Goal: Task Accomplishment & Management: Manage account settings

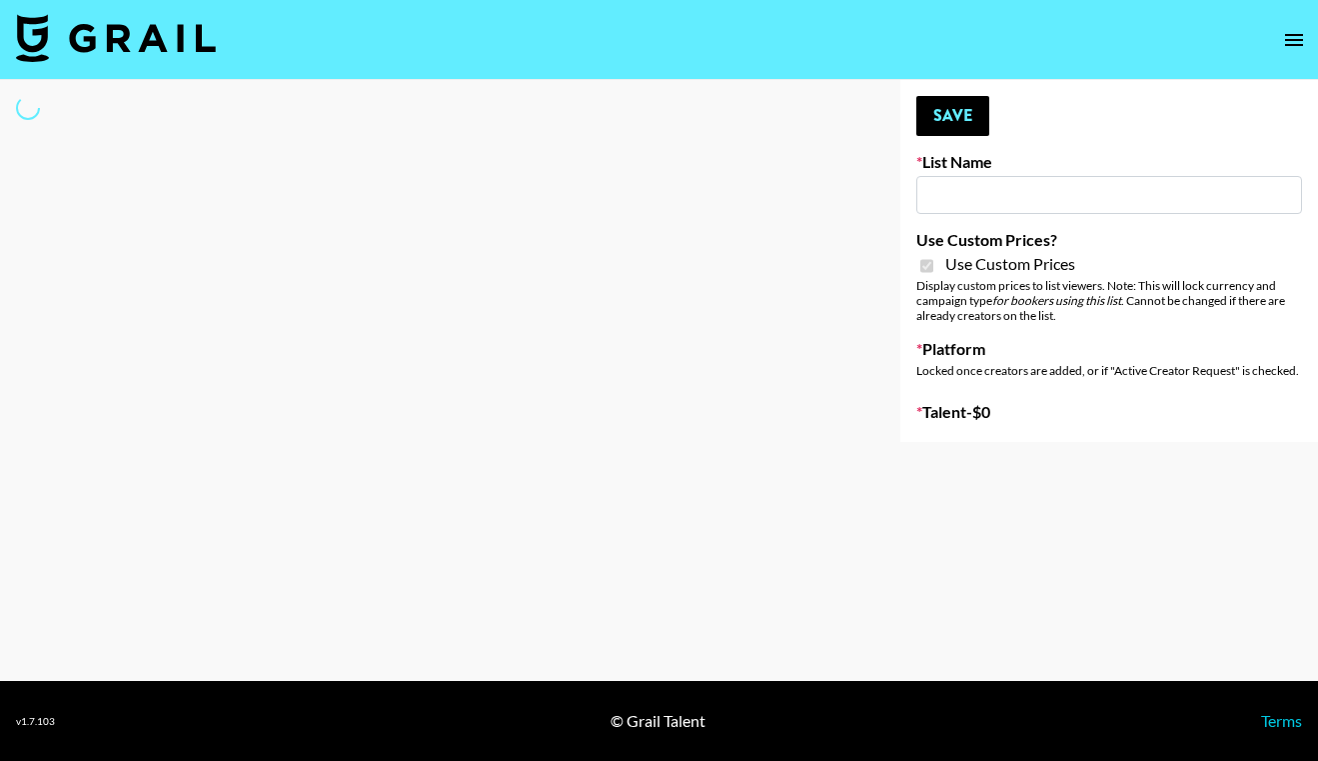
select select "Brand"
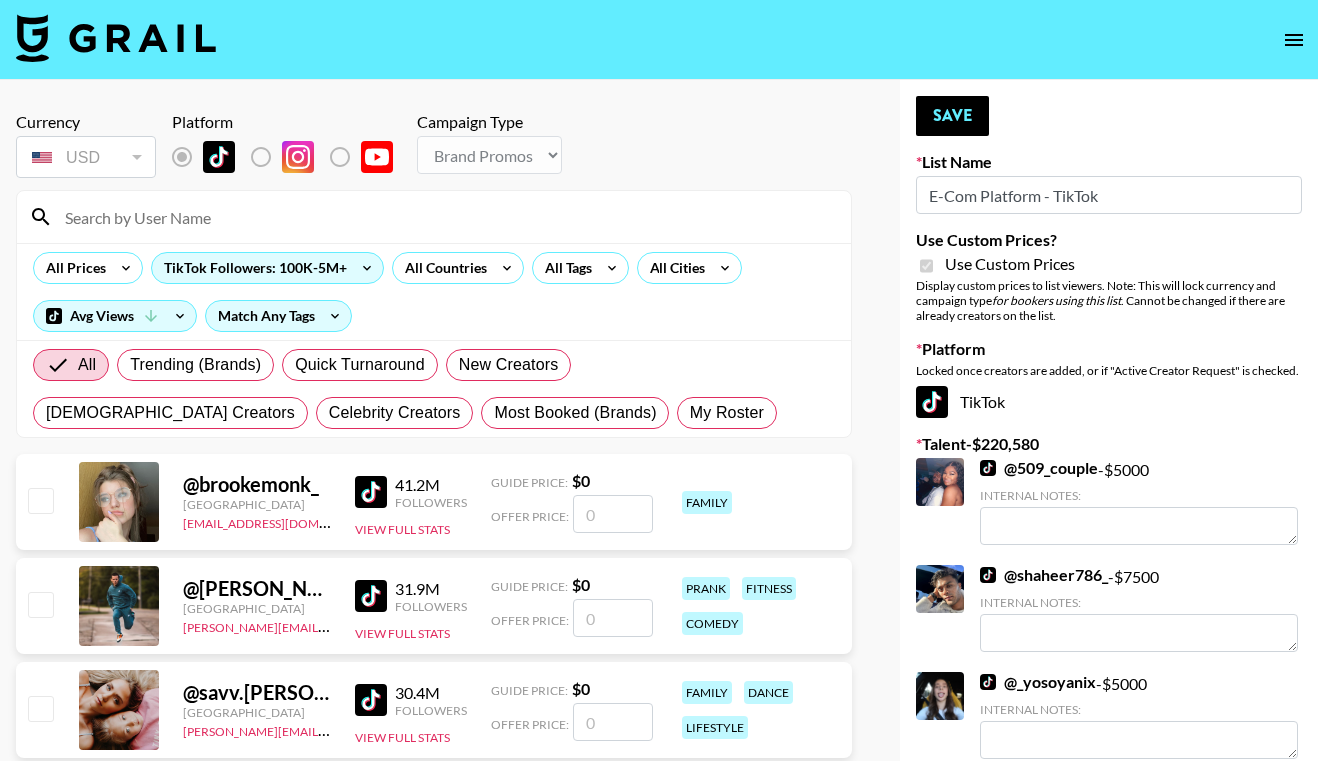
type input "E-Com Platform - TikTok"
checkbox input "true"
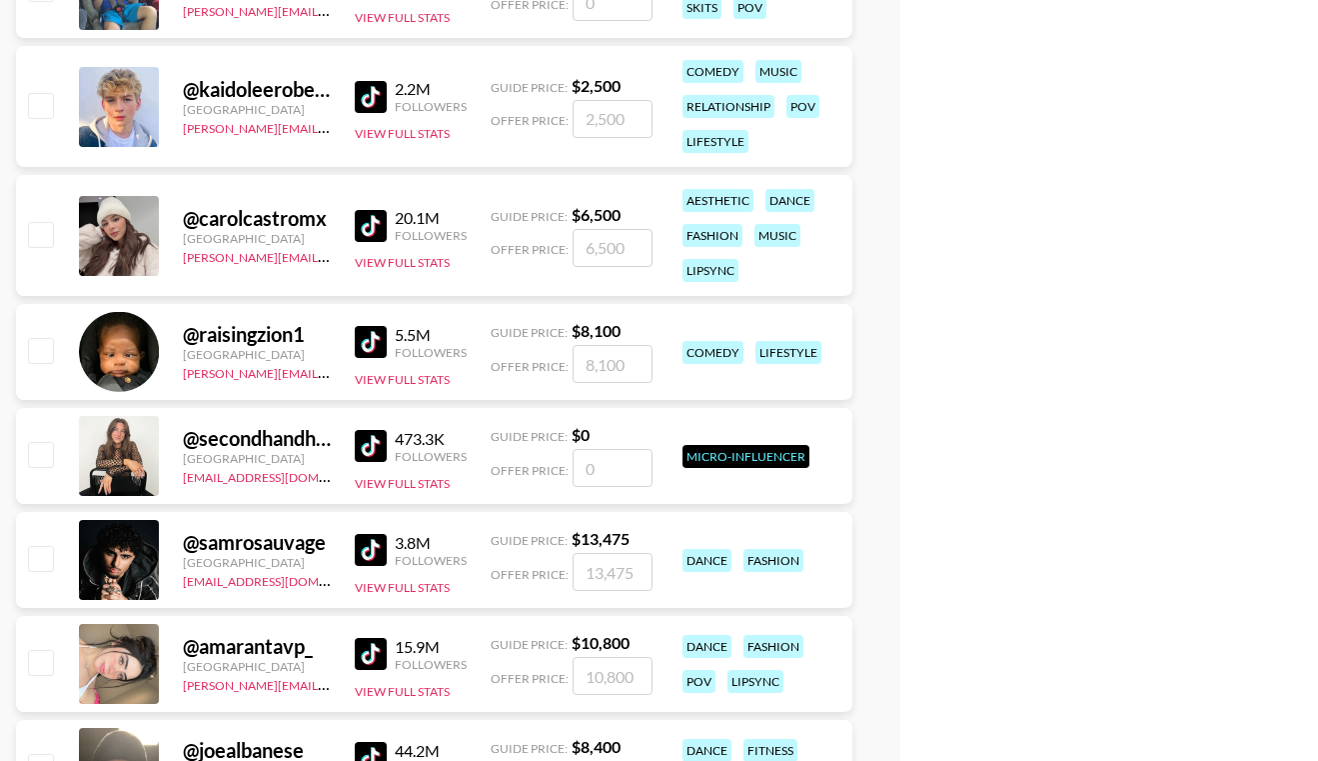
scroll to position [10552, 0]
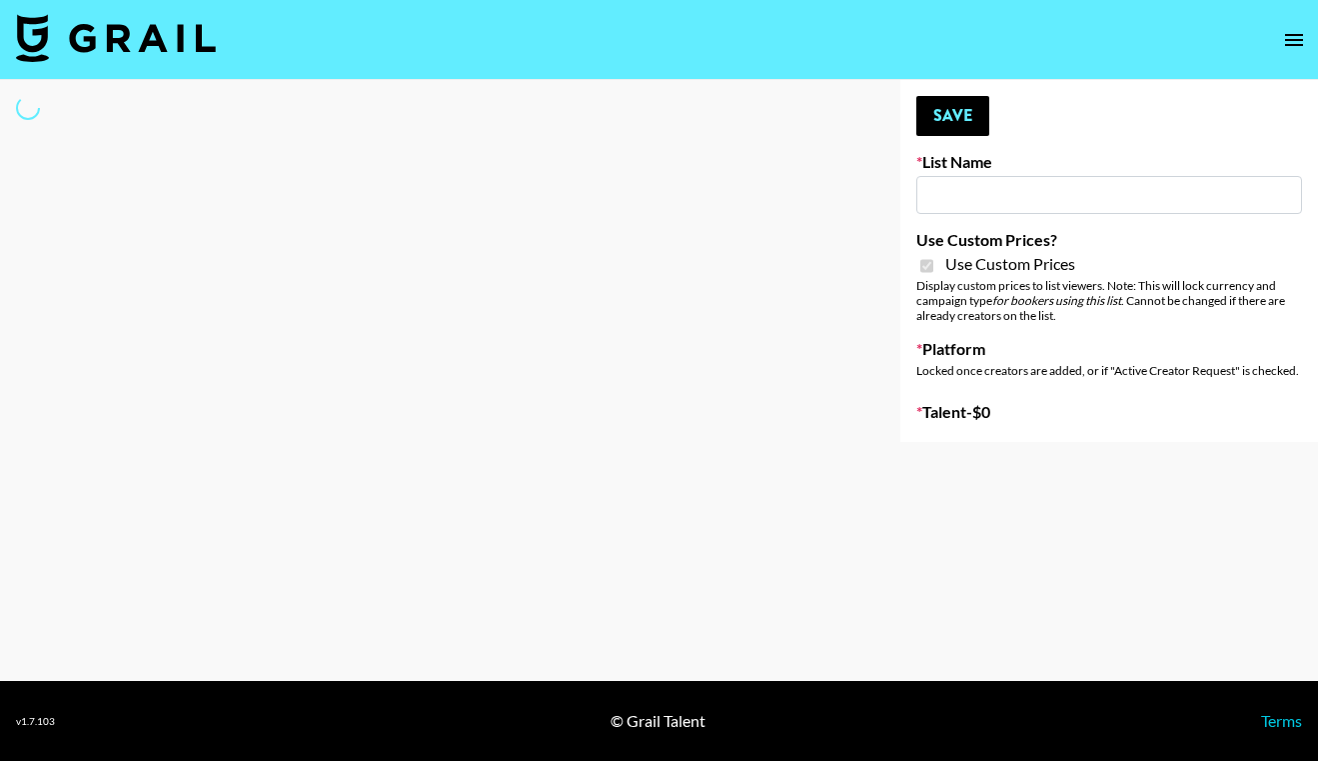
type input "Brickhouse - Fitness (20th Sept)"
checkbox input "true"
select select "Brand"
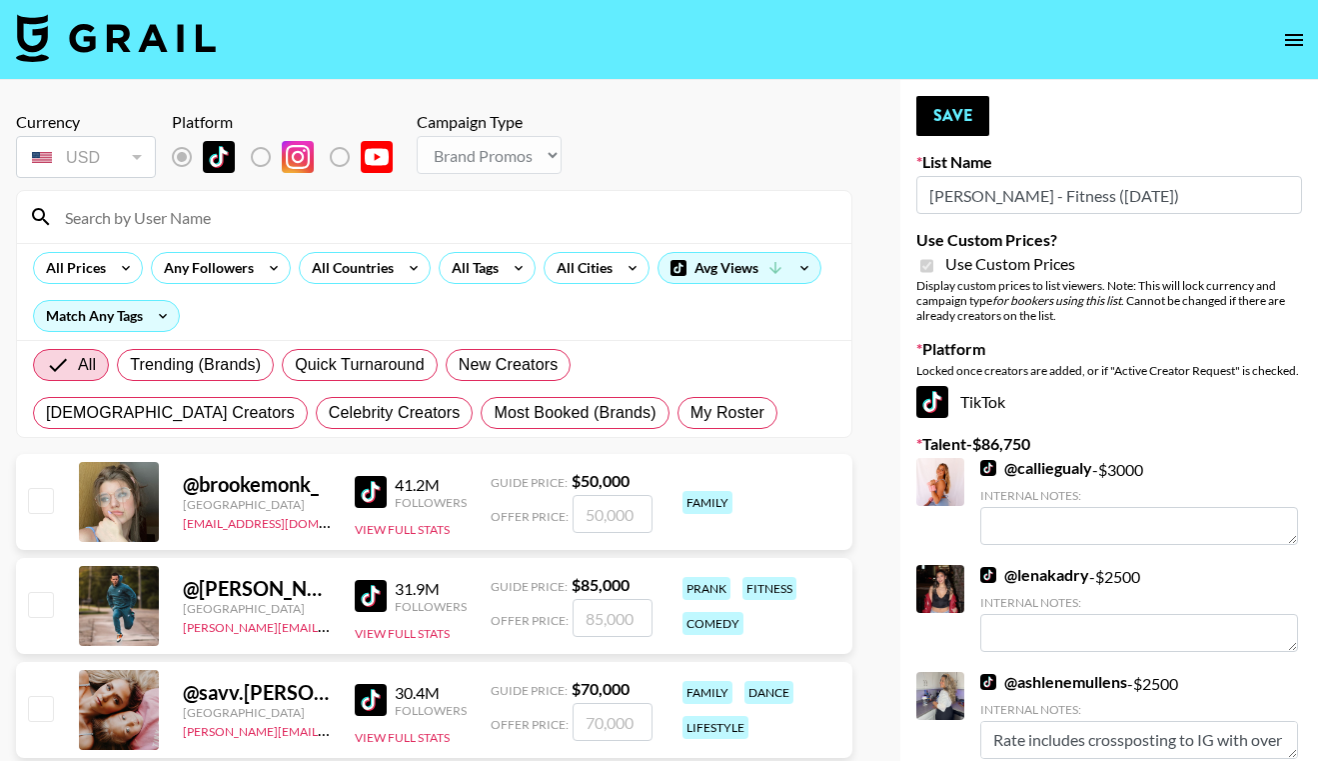
click at [152, 233] on div at bounding box center [434, 217] width 835 height 52
click at [160, 227] on input at bounding box center [446, 217] width 787 height 32
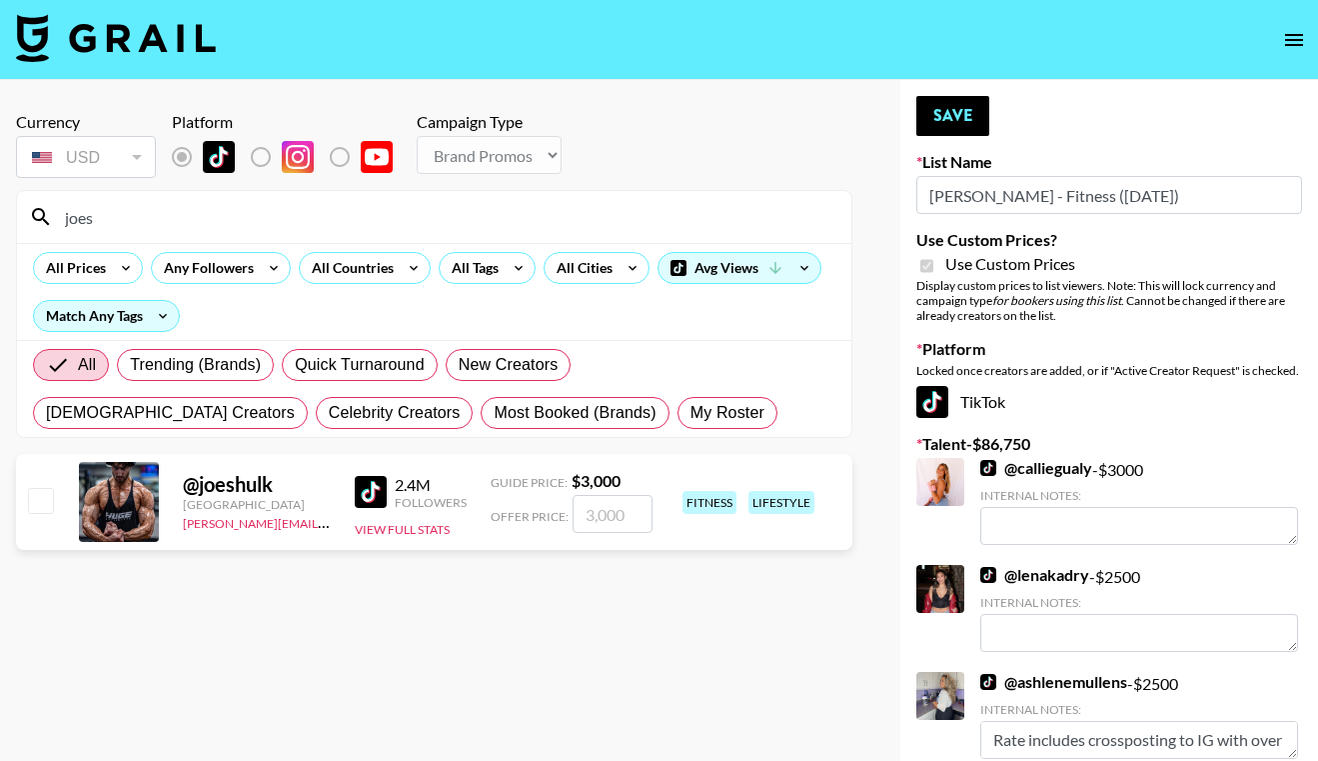
type input "joes"
click at [45, 505] on input "checkbox" at bounding box center [40, 500] width 24 height 24
checkbox input "true"
type input "3000"
click at [950, 113] on button "Save" at bounding box center [953, 116] width 73 height 40
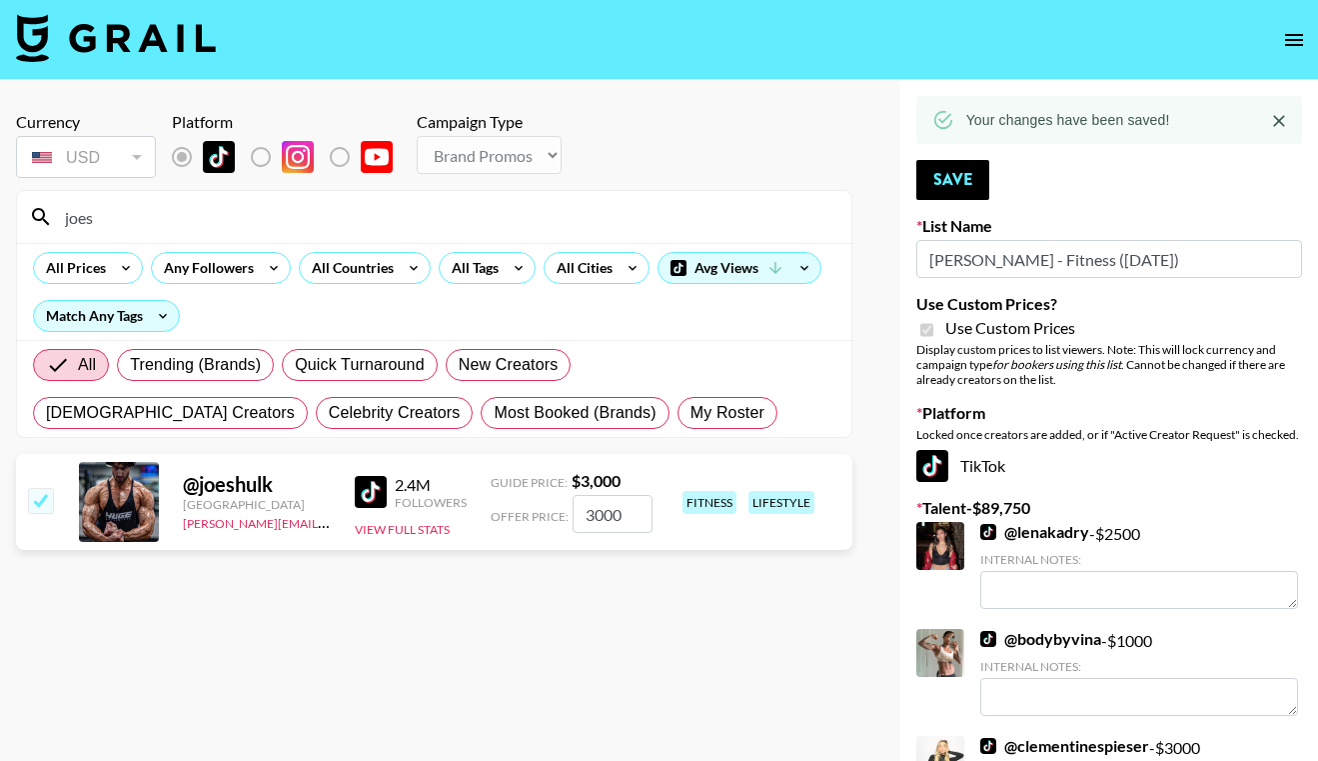
click at [1298, 49] on icon "open drawer" at bounding box center [1294, 40] width 24 height 24
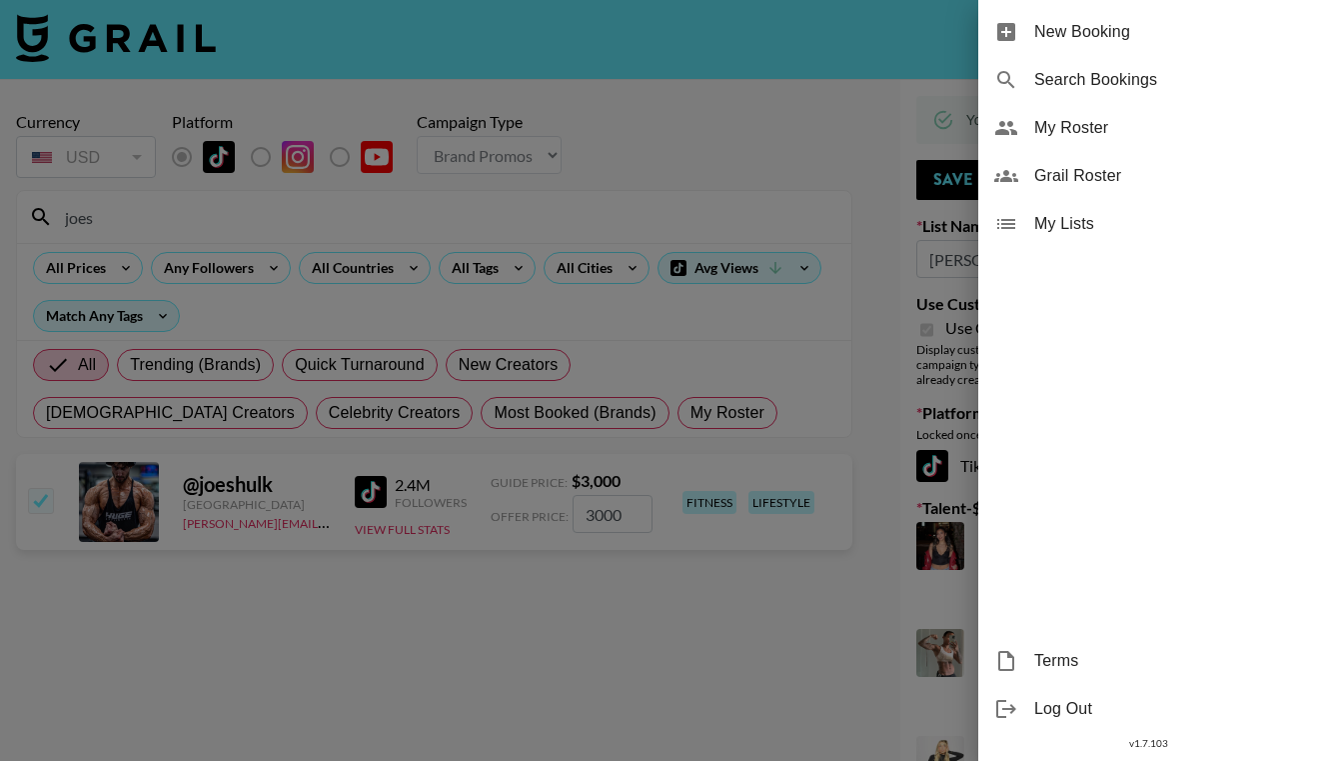
click at [1126, 218] on span "My Lists" at bounding box center [1168, 224] width 268 height 24
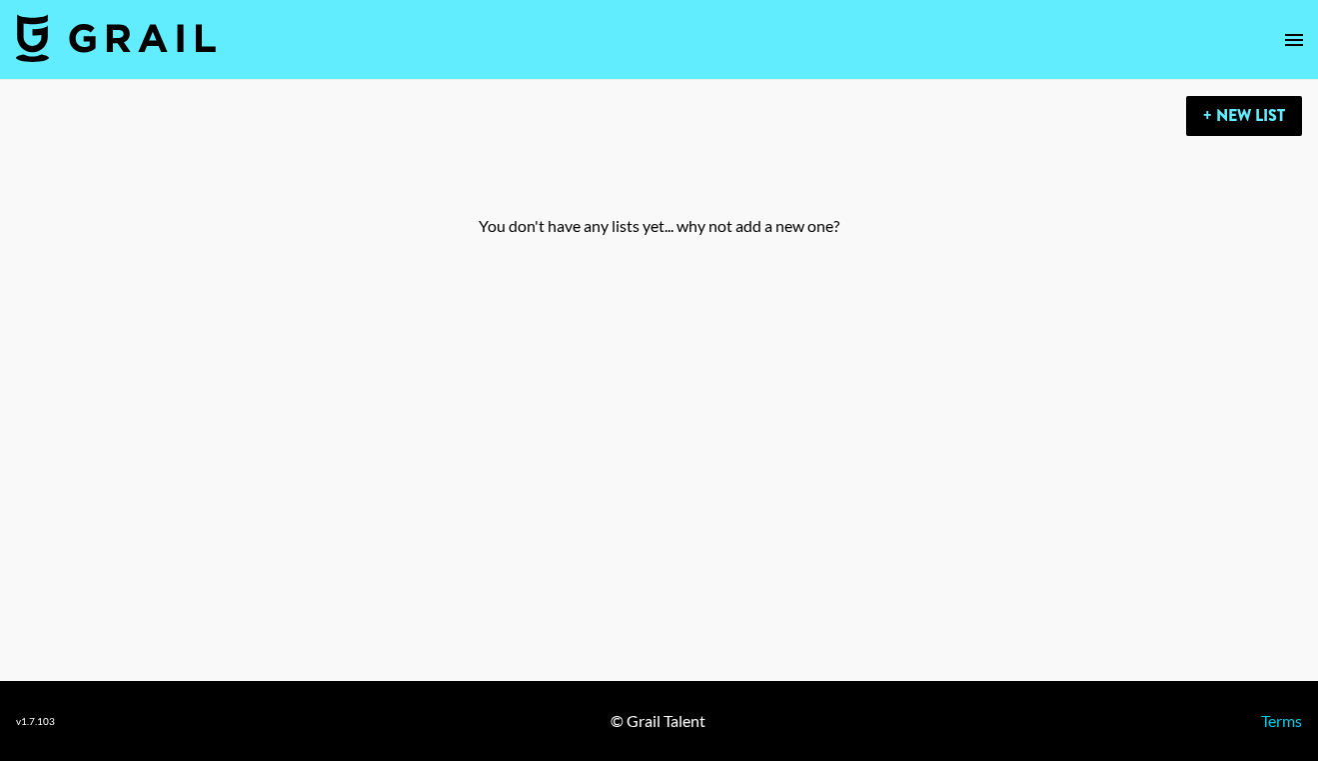
click at [1256, 50] on nav at bounding box center [659, 40] width 1318 height 80
click at [1285, 42] on icon "open drawer" at bounding box center [1294, 40] width 24 height 24
